Goal: Task Accomplishment & Management: Manage account settings

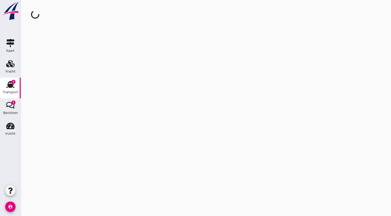
click at [13, 92] on div "Transport" at bounding box center [10, 91] width 15 height 3
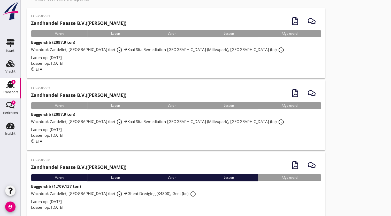
scroll to position [38, 0]
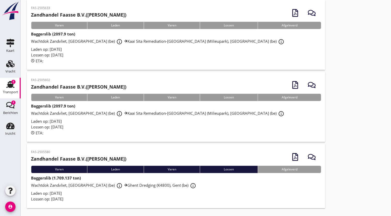
click at [69, 189] on div "Wachtdok Zandvliet, [GEOGRAPHIC_DATA] (be) info_outline Ghent Dredging (K4800),…" at bounding box center [176, 185] width 290 height 9
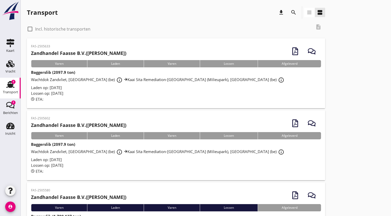
click at [69, 189] on div "cancel You are impersonating another user. Transport download search view_headl…" at bounding box center [206, 127] width 370 height 254
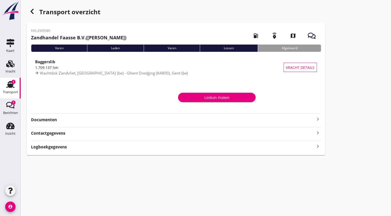
click at [130, 117] on strong "Documenten" at bounding box center [173, 120] width 284 height 6
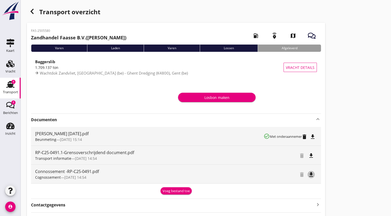
click at [310, 175] on icon "file_download" at bounding box center [311, 174] width 6 height 6
click at [364, 80] on div "Transport overzicht FAS-2505580 Zandhandel Faasse B.V. ([PERSON_NAME]) local_ga…" at bounding box center [206, 116] width 370 height 233
click at [313, 139] on icon "file_download" at bounding box center [313, 136] width 6 height 6
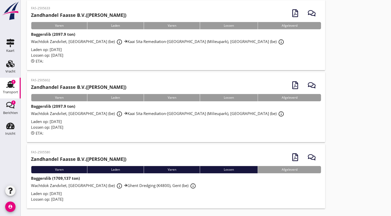
scroll to position [38, 0]
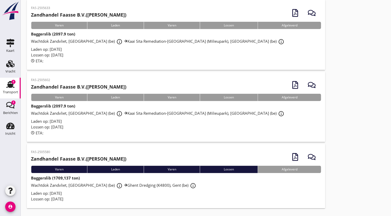
click at [150, 193] on div "Laden op: [DATE]" at bounding box center [176, 193] width 290 height 6
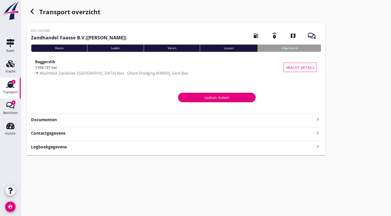
click at [233, 120] on strong "Documenten" at bounding box center [173, 120] width 284 height 6
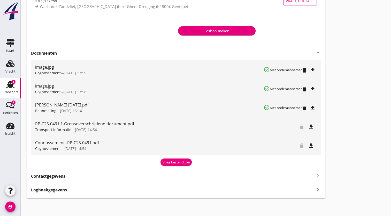
scroll to position [67, 0]
click at [178, 162] on div "Voeg bestand toe" at bounding box center [176, 161] width 27 height 5
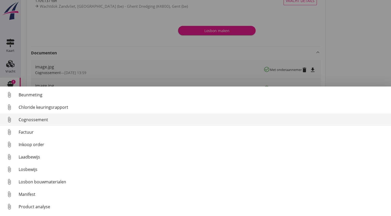
click at [75, 123] on link "attach_file Cognossement" at bounding box center [195, 119] width 391 height 12
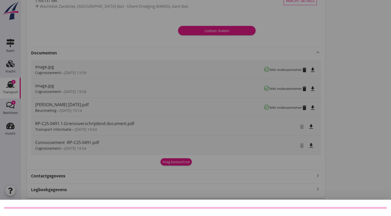
click at [253, 158] on div at bounding box center [195, 108] width 391 height 216
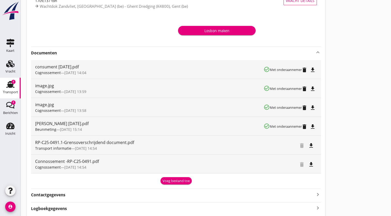
drag, startPoint x: 253, startPoint y: 158, endPoint x: 339, endPoint y: 168, distance: 86.7
click at [339, 168] on div "Transport overzicht FAS-2505580 Zandhandel Faasse B.V. (Jappe Mulder) local_gas…" at bounding box center [206, 77] width 370 height 289
click at [48, 88] on div "image.jpg" at bounding box center [149, 85] width 229 height 6
click at [312, 87] on icon "file_download" at bounding box center [313, 89] width 6 height 6
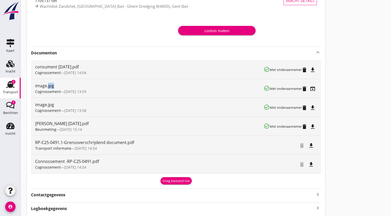
click at [312, 87] on icon "open_in_browser" at bounding box center [313, 89] width 6 height 6
click at [11, 83] on icon "Transport" at bounding box center [10, 84] width 8 height 8
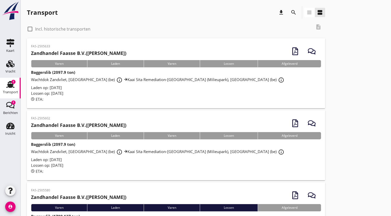
click at [82, 149] on span "Wachtdok Zandvliet, Antwerpen (be) info_outline Kaai Sita Remediation-Gent (Mil…" at bounding box center [158, 151] width 255 height 5
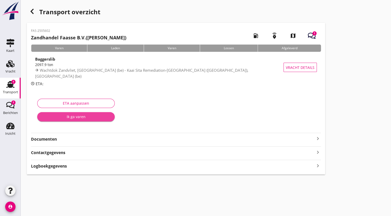
click at [73, 116] on div "Ik ga varen" at bounding box center [75, 116] width 69 height 5
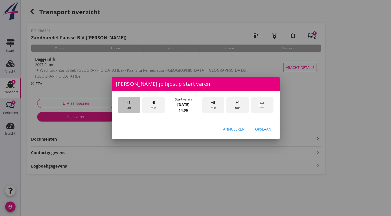
click at [126, 107] on div "-1 uur" at bounding box center [129, 105] width 22 height 16
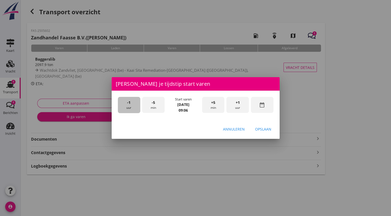
click at [126, 107] on div "-1 uur" at bounding box center [129, 105] width 22 height 16
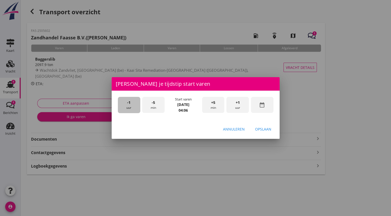
click at [126, 107] on div "-1 uur" at bounding box center [129, 105] width 22 height 16
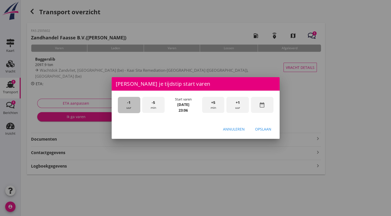
click at [126, 107] on div "-1 uur" at bounding box center [129, 105] width 22 height 16
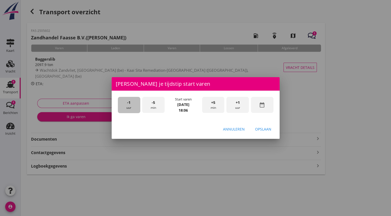
click at [126, 107] on div "-1 uur" at bounding box center [129, 105] width 22 height 16
click at [150, 106] on div "-5 min" at bounding box center [153, 105] width 22 height 16
click at [156, 102] on div "-5 min" at bounding box center [153, 105] width 22 height 16
click at [238, 103] on span "+1" at bounding box center [238, 103] width 4 height 6
click at [256, 130] on div "Opslaan" at bounding box center [263, 128] width 16 height 5
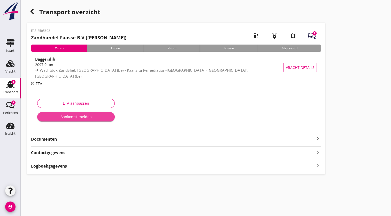
click at [93, 118] on div "Aankomst melden" at bounding box center [75, 116] width 69 height 5
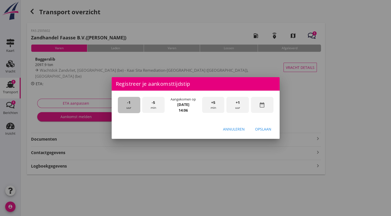
click at [135, 104] on div "-1 uur" at bounding box center [129, 105] width 22 height 16
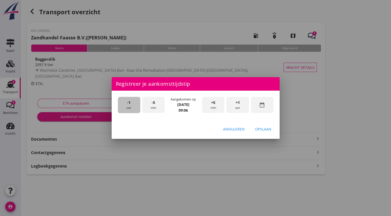
click at [135, 104] on div "-1 uur" at bounding box center [129, 105] width 22 height 16
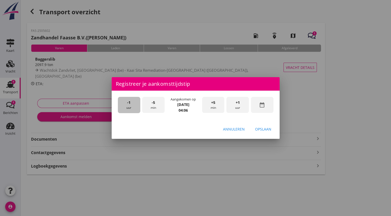
click at [135, 104] on div "-1 uur" at bounding box center [129, 105] width 22 height 16
click at [257, 129] on div "Opslaan" at bounding box center [263, 128] width 16 height 5
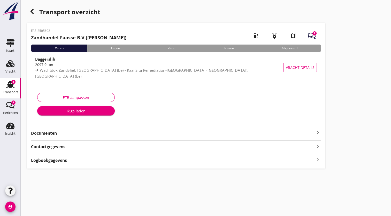
click at [75, 110] on div "Ik ga laden" at bounding box center [75, 110] width 69 height 5
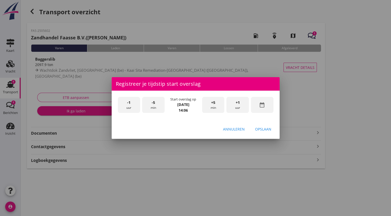
click at [236, 109] on div "+1 uur" at bounding box center [237, 105] width 22 height 16
click at [130, 107] on div "-1 uur" at bounding box center [129, 105] width 22 height 16
click at [213, 103] on span "+5" at bounding box center [213, 103] width 4 height 6
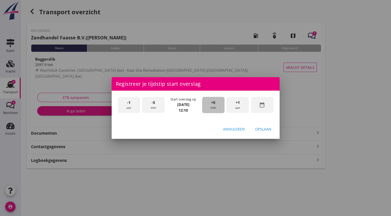
click at [213, 103] on span "+5" at bounding box center [213, 103] width 4 height 6
click at [153, 107] on div "-5 min" at bounding box center [153, 105] width 22 height 16
click at [263, 129] on div "Opslaan" at bounding box center [263, 128] width 16 height 5
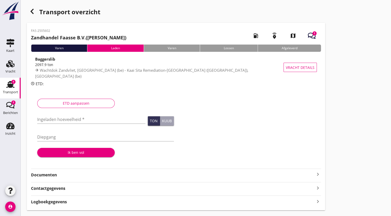
click at [180, 145] on div at bounding box center [246, 129] width 141 height 68
click at [312, 35] on icon "button" at bounding box center [312, 36] width 8 height 8
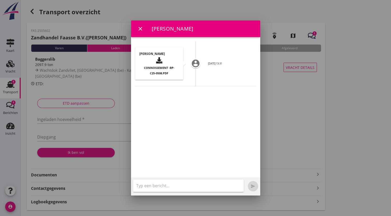
click at [159, 68] on span "Connossement -RP-C25-0508.pdf" at bounding box center [159, 70] width 31 height 9
click at [159, 68] on div "Jappe Mulder Connossement -RP-C25-0508.pdf" at bounding box center [159, 63] width 48 height 32
click at [214, 69] on div "account_circle Jappe Mulder Connossement -RP-C25-0508.pdf 17/09 13:31" at bounding box center [195, 66] width 121 height 39
click at [139, 28] on icon "close" at bounding box center [140, 29] width 6 height 6
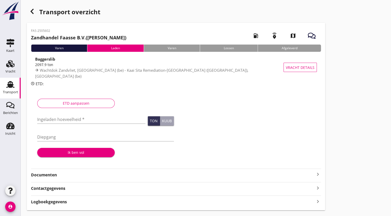
click at [315, 173] on icon "keyboard_arrow_right" at bounding box center [318, 174] width 6 height 6
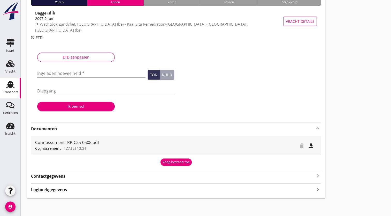
scroll to position [46, 0]
click at [390, 195] on div "Transport overzicht FAS-2505602 Zandhandel Faasse B.V. (Ramon Iversen) local_ga…" at bounding box center [206, 79] width 370 height 250
click at [271, 174] on div "Contactgegevens keyboard_arrow_right" at bounding box center [176, 175] width 290 height 7
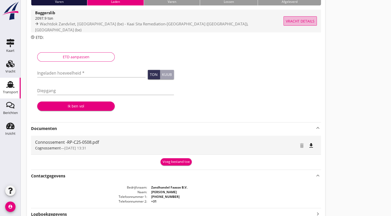
click at [303, 19] on span "Vracht details" at bounding box center [300, 20] width 29 height 5
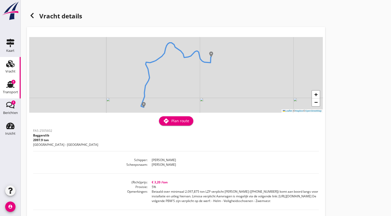
click at [10, 83] on icon "Transport" at bounding box center [10, 84] width 8 height 8
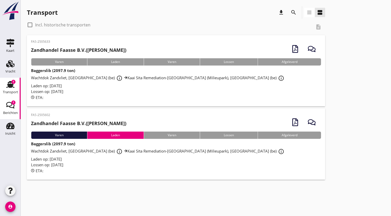
click at [12, 107] on use at bounding box center [10, 105] width 8 height 6
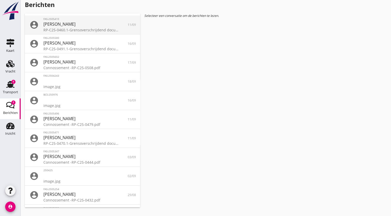
click at [90, 26] on div "[PERSON_NAME]" at bounding box center [82, 24] width 78 height 6
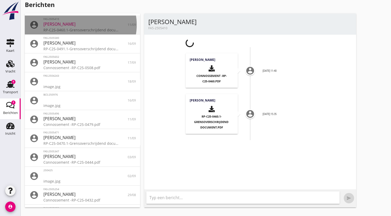
click at [90, 26] on div "[PERSON_NAME]" at bounding box center [82, 24] width 78 height 6
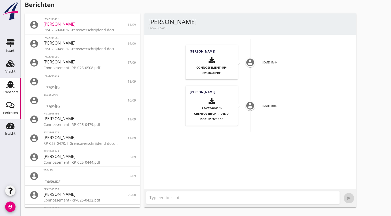
click at [11, 82] on use at bounding box center [10, 84] width 8 height 7
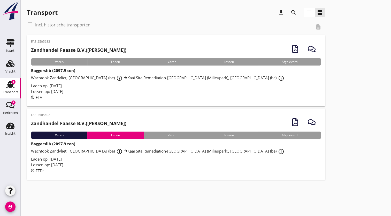
click at [122, 149] on span "Wachtdok Zandvliet, Antwerpen (be) info_outline Kaai Sita Remediation-Gent (Mil…" at bounding box center [158, 150] width 255 height 5
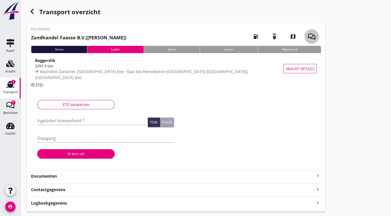
click at [309, 38] on icon "button" at bounding box center [312, 37] width 8 height 8
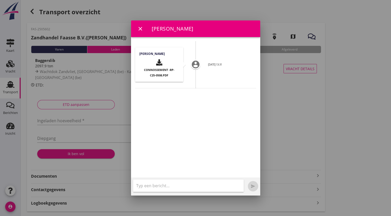
click at [236, 67] on div "account_circle Jappe Mulder Connossement -RP-C25-0508.pdf 17/09 13:31" at bounding box center [195, 67] width 121 height 41
click at [194, 67] on icon "account_circle" at bounding box center [195, 64] width 12 height 12
click at [140, 28] on icon "close" at bounding box center [140, 29] width 6 height 6
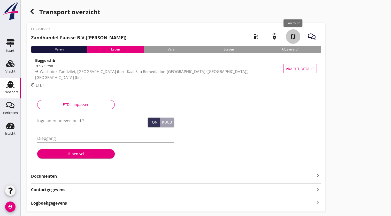
click at [290, 40] on icon "map" at bounding box center [293, 36] width 14 height 14
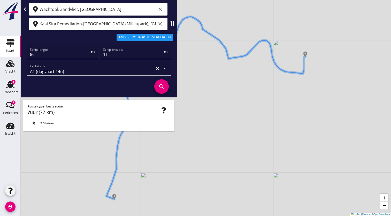
click at [202, 79] on div "+ − Leaflet | © Mapbox © OpenStreetMap" at bounding box center [206, 108] width 370 height 216
click at [26, 7] on div at bounding box center [25, 8] width 4 height 5
click at [24, 8] on icon at bounding box center [25, 9] width 4 height 4
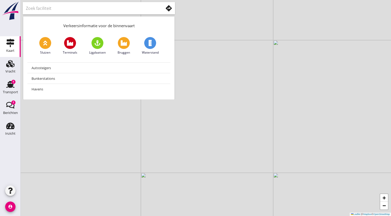
click at [120, 124] on div "+ − Leaflet | © Mapbox © OpenStreetMap" at bounding box center [206, 108] width 370 height 216
click at [204, 39] on div "+ − Leaflet | © Mapbox © OpenStreetMap" at bounding box center [206, 108] width 370 height 216
click at [10, 87] on use at bounding box center [10, 84] width 8 height 7
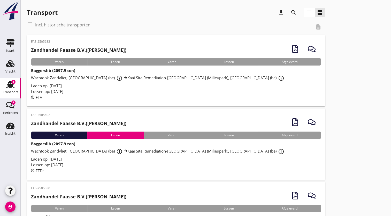
click at [175, 150] on span "Wachtdok Zandvliet, Antwerpen (be) info_outline Kaai Sita Remediation-Gent (Mil…" at bounding box center [158, 150] width 255 height 5
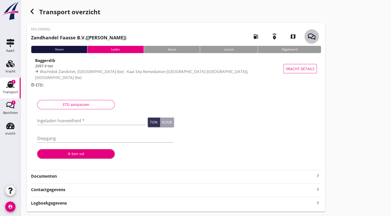
click at [313, 37] on use "button" at bounding box center [312, 36] width 8 height 6
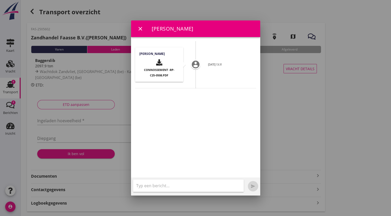
click at [236, 130] on div "account_circle Jappe Mulder Connossement -RP-C25-0508.pdf 17/09 13:31" at bounding box center [195, 107] width 129 height 140
click at [219, 79] on div "account_circle Jappe Mulder Connossement -RP-C25-0508.pdf 17/09 13:31" at bounding box center [195, 67] width 121 height 41
click at [140, 28] on icon "close" at bounding box center [140, 29] width 6 height 6
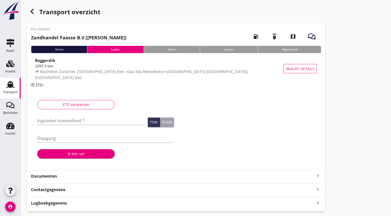
click at [14, 87] on icon "Transport" at bounding box center [10, 84] width 8 height 8
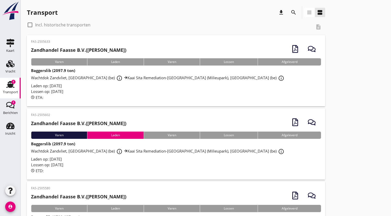
click at [62, 85] on span "Laden op: [DATE]" at bounding box center [46, 85] width 31 height 5
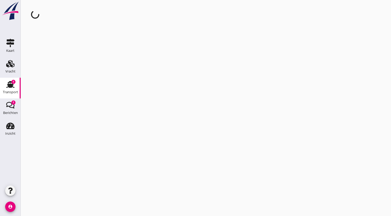
click at [64, 85] on div "cancel You are impersonating another user." at bounding box center [206, 108] width 370 height 216
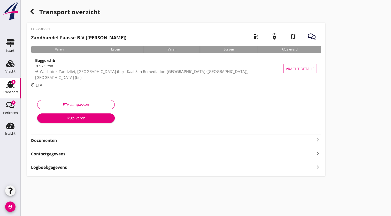
click at [311, 35] on icon "button" at bounding box center [312, 37] width 8 height 8
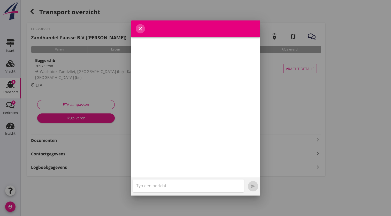
click at [141, 27] on icon "close" at bounding box center [140, 29] width 6 height 6
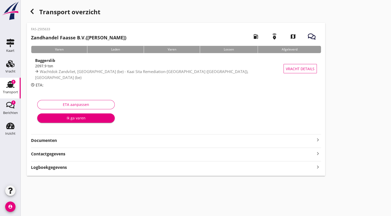
click at [77, 138] on strong "Documenten" at bounding box center [173, 140] width 284 height 6
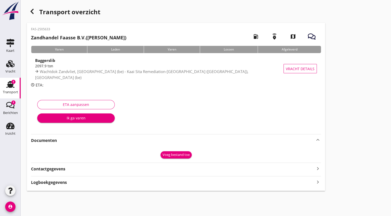
click at [11, 83] on use at bounding box center [10, 84] width 8 height 7
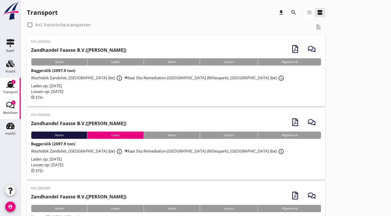
click at [6, 109] on div "Berichten" at bounding box center [10, 112] width 15 height 7
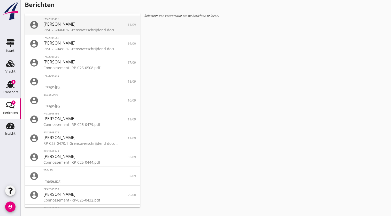
click at [63, 28] on div "RP-C25-0460.1-Grensoverschrijdend document.pdf" at bounding box center [82, 29] width 78 height 5
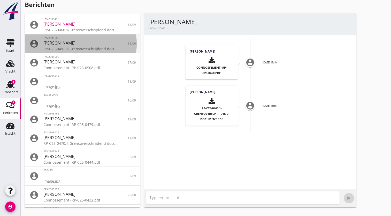
click at [59, 43] on span "[PERSON_NAME]" at bounding box center [59, 43] width 32 height 6
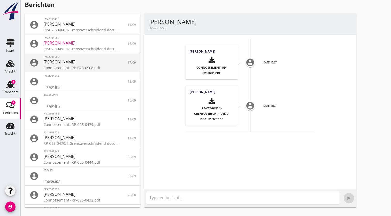
click at [57, 65] on div "[PERSON_NAME]" at bounding box center [82, 62] width 78 height 6
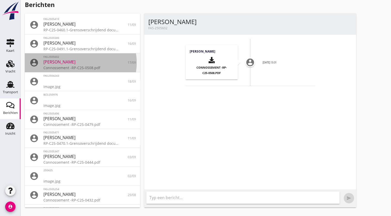
click at [58, 66] on div "Connossement -RP-C25-0508.pdf" at bounding box center [82, 67] width 78 height 5
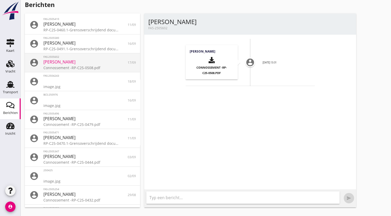
click at [58, 66] on div "Connossement -RP-C25-0508.pdf" at bounding box center [82, 67] width 78 height 5
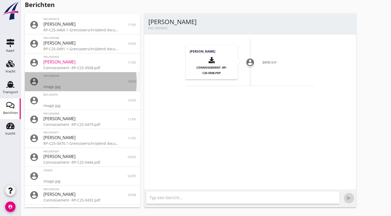
click at [56, 79] on div at bounding box center [82, 81] width 78 height 6
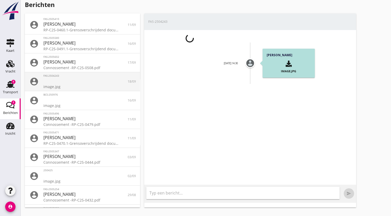
click at [56, 79] on div at bounding box center [82, 81] width 78 height 6
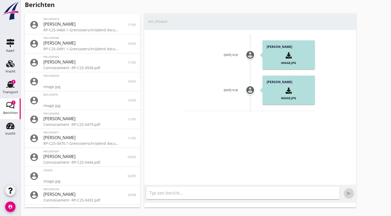
click at [281, 59] on div "button" at bounding box center [289, 55] width 36 height 9
click at [281, 59] on div "Simon Wezelman image.jpg" at bounding box center [289, 54] width 52 height 29
click at [284, 93] on div "button" at bounding box center [289, 90] width 36 height 9
click at [282, 90] on div "Simon Wezelman image.jpg" at bounding box center [289, 89] width 52 height 29
click at [11, 85] on use at bounding box center [10, 84] width 8 height 7
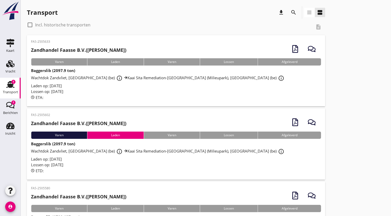
click at [126, 108] on div "FAS-2505602 Zandhandel Faasse B.V. (Ramon Iversen) Varen Laden Varen Lossen Afg…" at bounding box center [176, 143] width 298 height 71
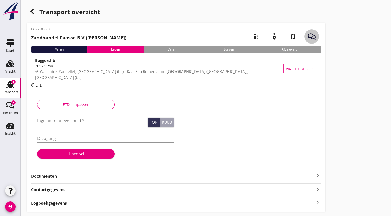
click at [312, 36] on icon "button" at bounding box center [312, 37] width 8 height 8
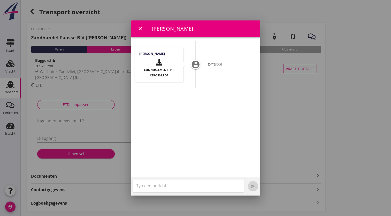
click at [141, 28] on icon "close" at bounding box center [140, 29] width 6 height 6
